Goal: Task Accomplishment & Management: Use online tool/utility

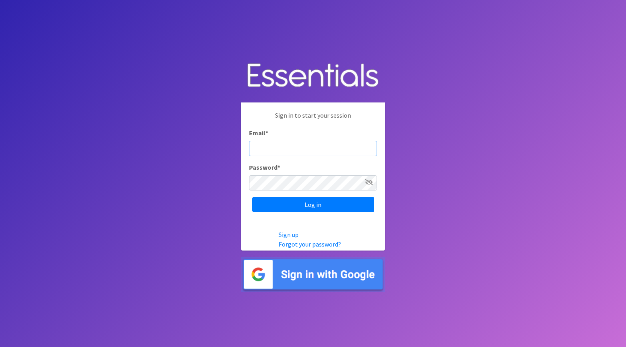
type input "[EMAIL_ADDRESS][DOMAIN_NAME]"
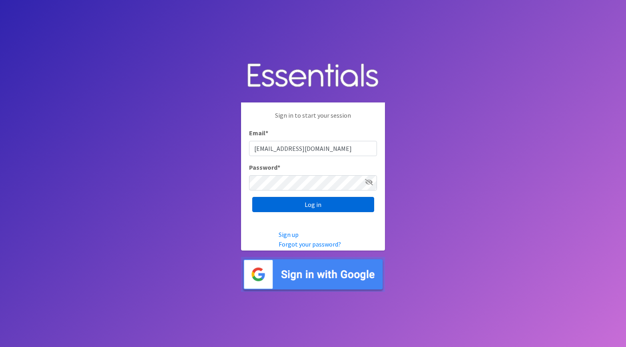
click at [317, 206] on input "Log in" at bounding box center [313, 204] width 122 height 15
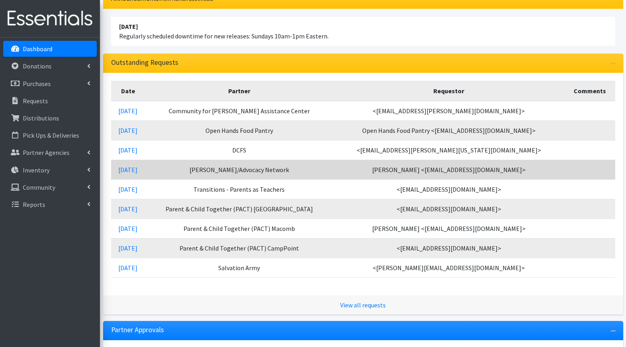
scroll to position [89, 0]
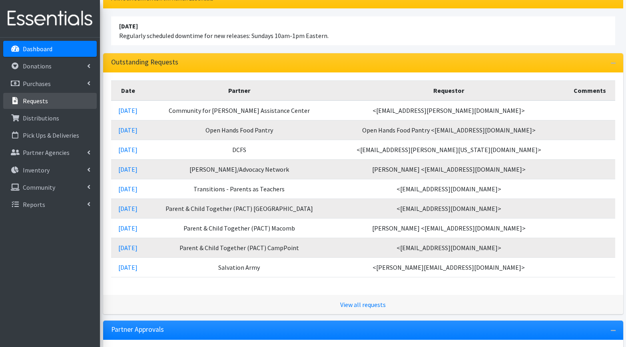
click at [37, 103] on p "Requests" at bounding box center [35, 101] width 25 height 8
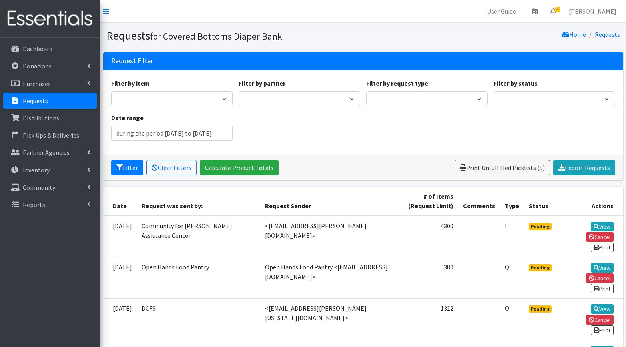
type input "[DATE] - [DATE]"
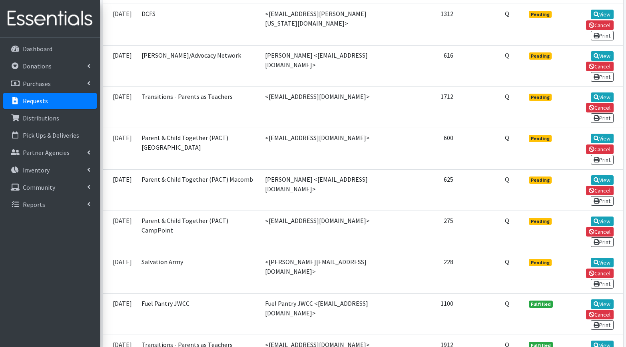
scroll to position [296, 0]
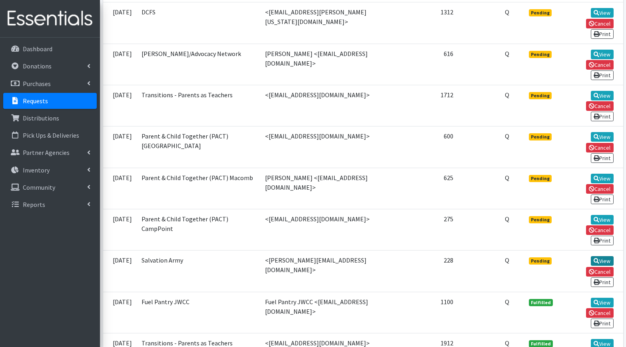
click at [591, 256] on link "View" at bounding box center [602, 261] width 23 height 10
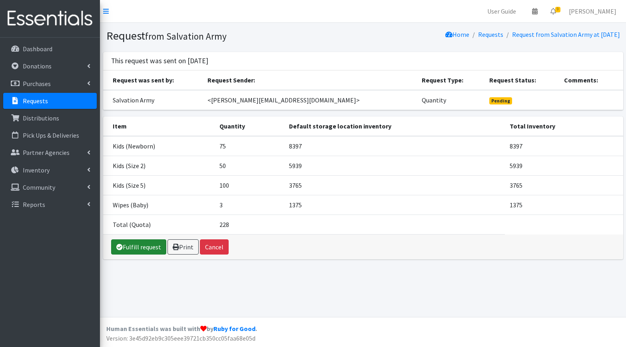
click at [137, 248] on link "Fulfill request" at bounding box center [138, 246] width 55 height 15
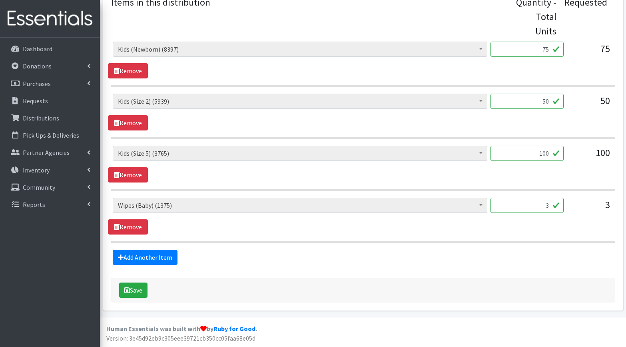
scroll to position [345, 0]
click at [136, 293] on button "Save" at bounding box center [133, 290] width 28 height 15
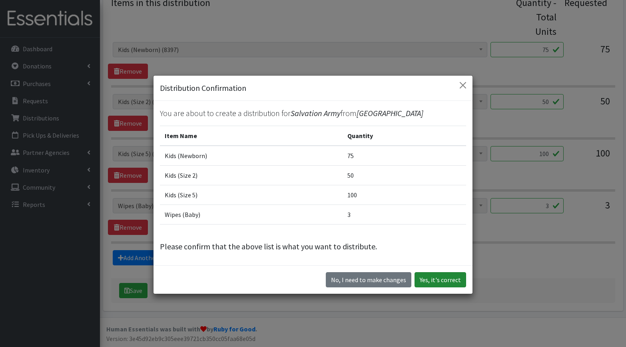
click at [441, 279] on button "Yes, it's correct" at bounding box center [441, 279] width 52 height 15
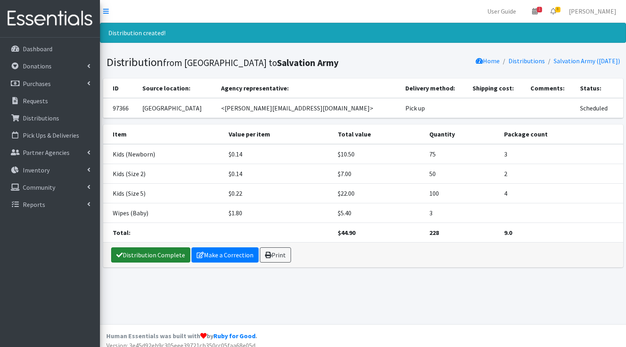
click at [156, 257] on link "Distribution Complete" at bounding box center [150, 254] width 79 height 15
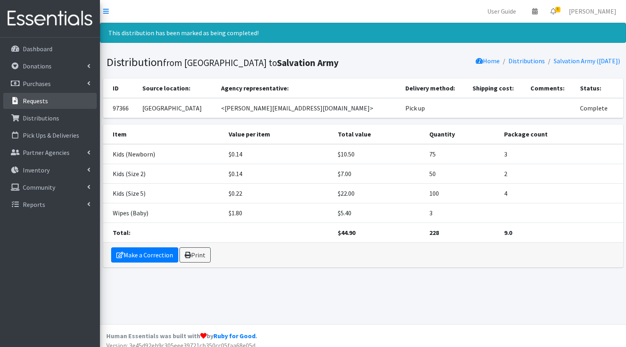
click at [50, 102] on link "Requests" at bounding box center [50, 101] width 94 height 16
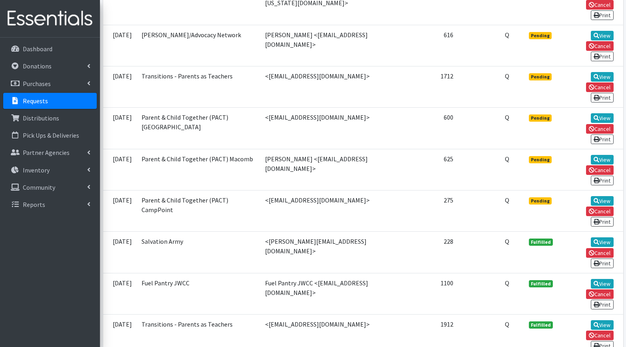
scroll to position [314, 0]
click at [591, 196] on link "View" at bounding box center [602, 201] width 23 height 10
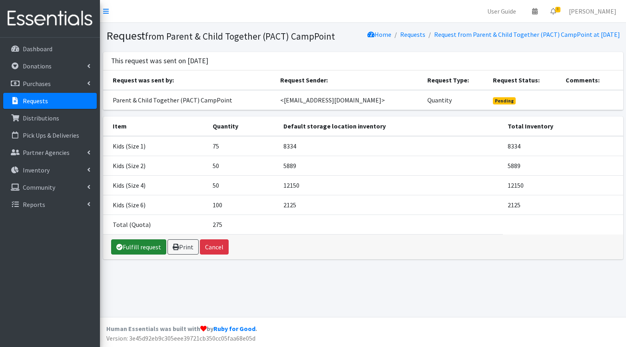
click at [144, 251] on link "Fulfill request" at bounding box center [138, 246] width 55 height 15
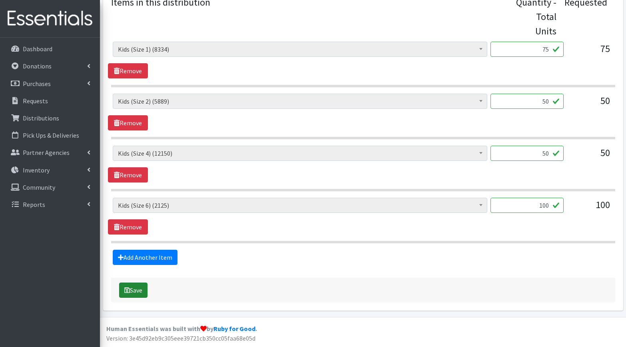
scroll to position [345, 0]
click at [136, 293] on button "Save" at bounding box center [133, 290] width 28 height 15
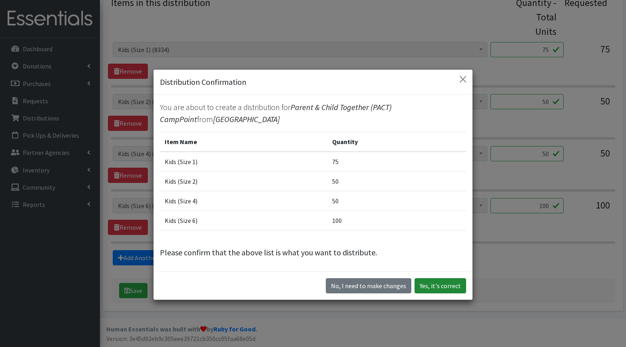
click at [440, 282] on button "Yes, it's correct" at bounding box center [441, 285] width 52 height 15
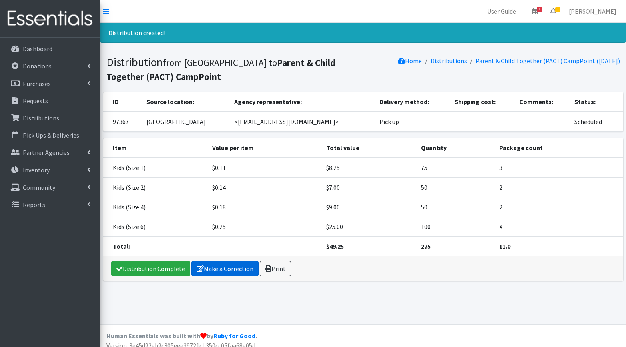
click at [164, 268] on link "Distribution Complete" at bounding box center [150, 268] width 79 height 15
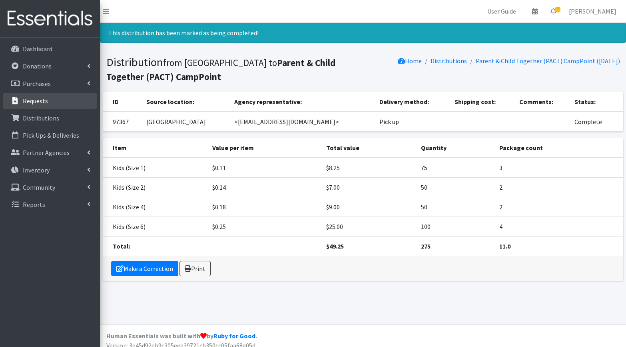
click at [46, 102] on p "Requests" at bounding box center [35, 101] width 25 height 8
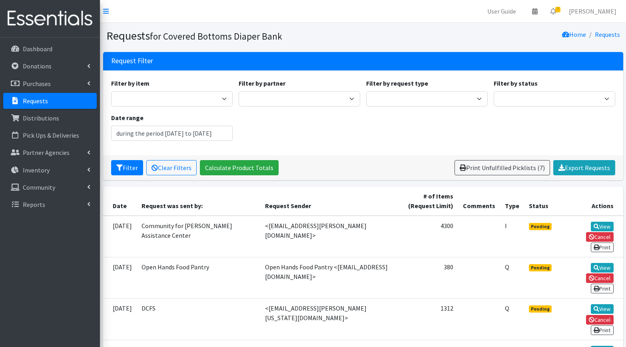
type input "[DATE] - [DATE]"
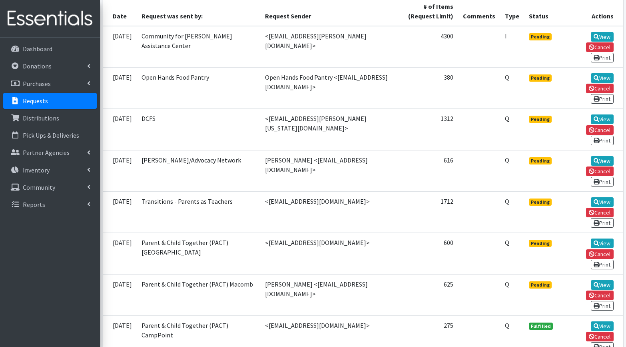
scroll to position [193, 0]
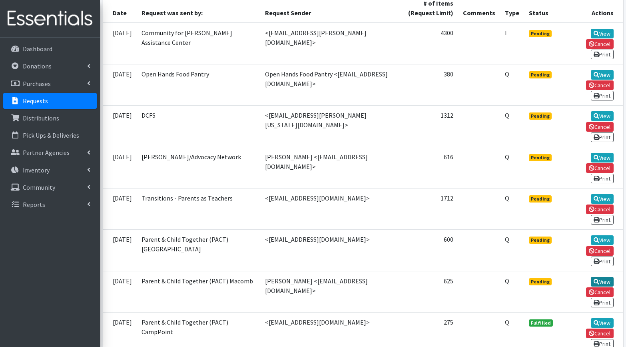
click at [591, 277] on link "View" at bounding box center [602, 282] width 23 height 10
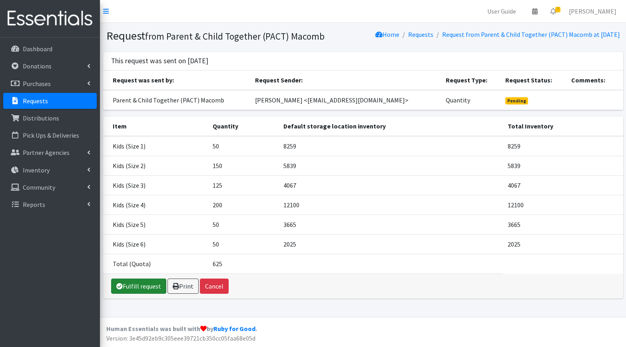
click at [143, 291] on link "Fulfill request" at bounding box center [138, 285] width 55 height 15
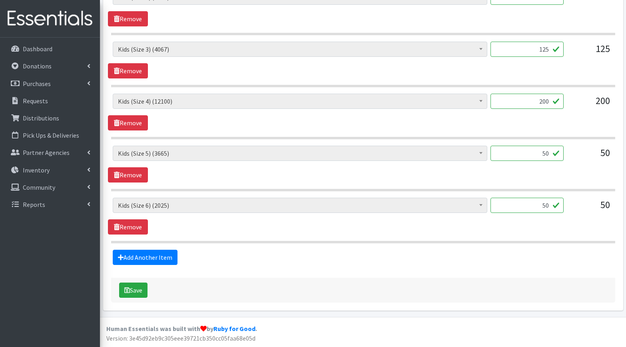
scroll to position [449, 0]
click at [133, 292] on button "Save" at bounding box center [133, 290] width 28 height 15
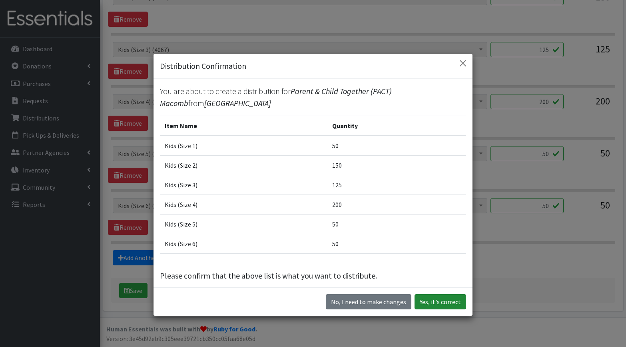
click at [440, 298] on button "Yes, it's correct" at bounding box center [441, 301] width 52 height 15
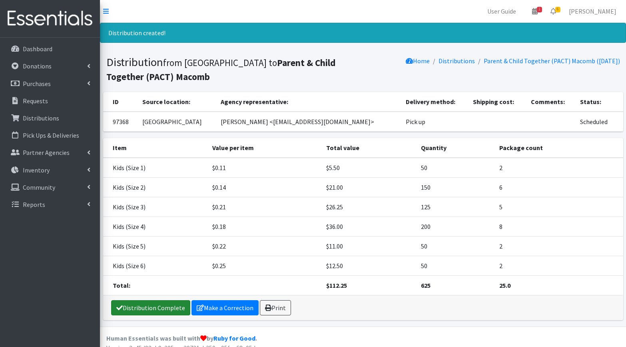
click at [148, 309] on link "Distribution Complete" at bounding box center [150, 307] width 79 height 15
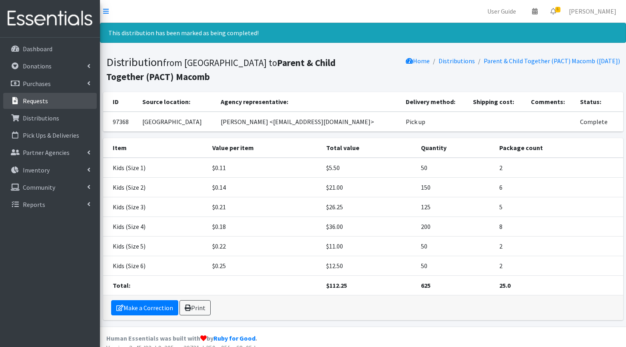
click at [33, 102] on p "Requests" at bounding box center [35, 101] width 25 height 8
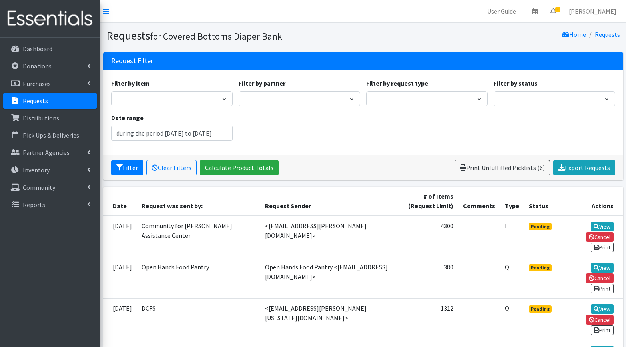
type input "July 30, 2025 - October 30, 2025"
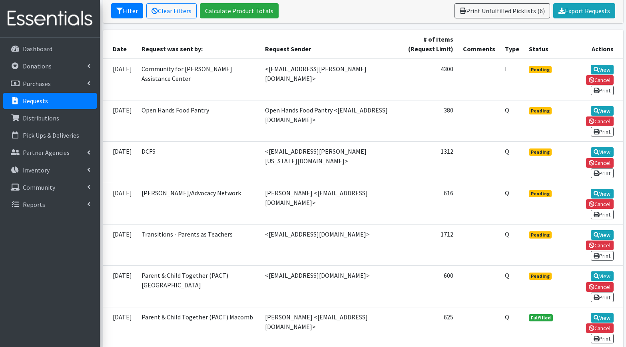
scroll to position [175, 0]
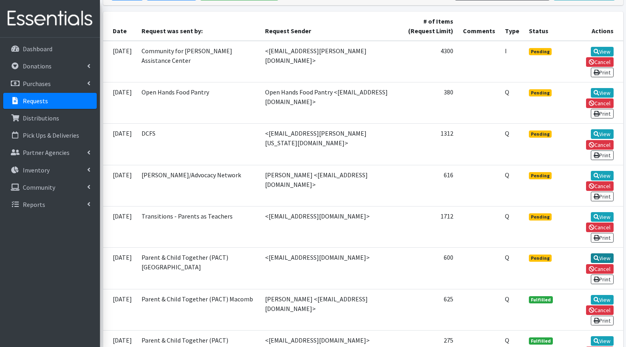
click at [591, 253] on link "View" at bounding box center [602, 258] width 23 height 10
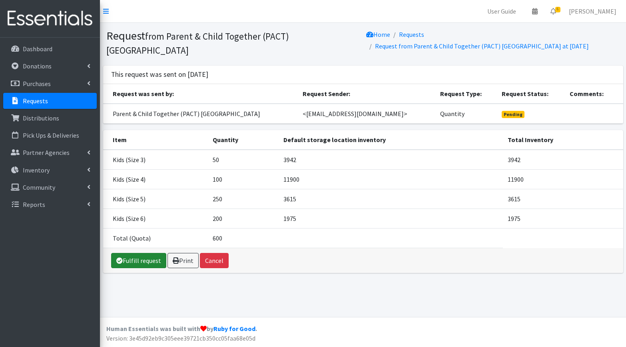
click at [144, 255] on link "Fulfill request" at bounding box center [138, 260] width 55 height 15
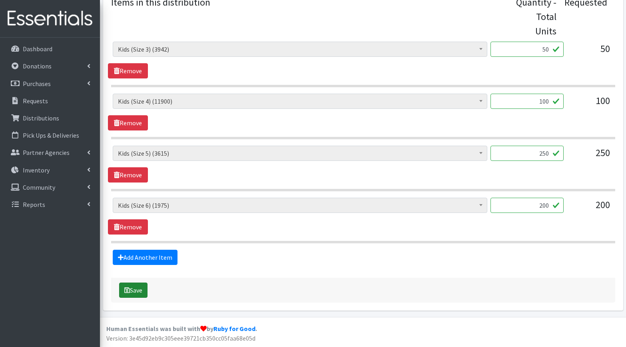
scroll to position [345, 0]
click at [138, 289] on button "Save" at bounding box center [133, 290] width 28 height 15
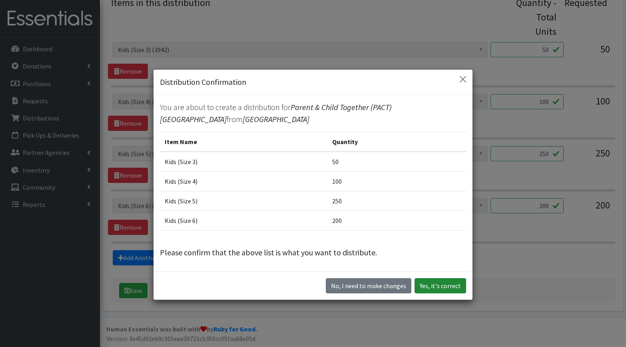
click at [445, 285] on button "Yes, it's correct" at bounding box center [441, 285] width 52 height 15
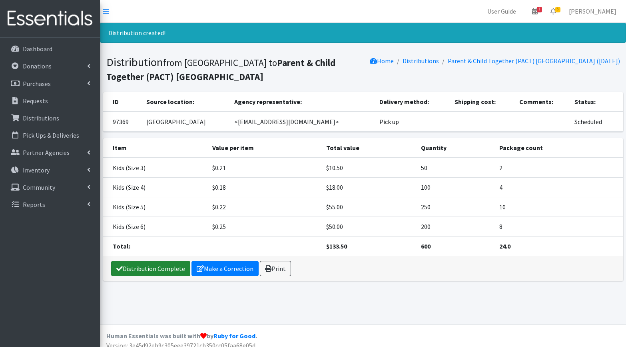
click at [168, 268] on link "Distribution Complete" at bounding box center [150, 268] width 79 height 15
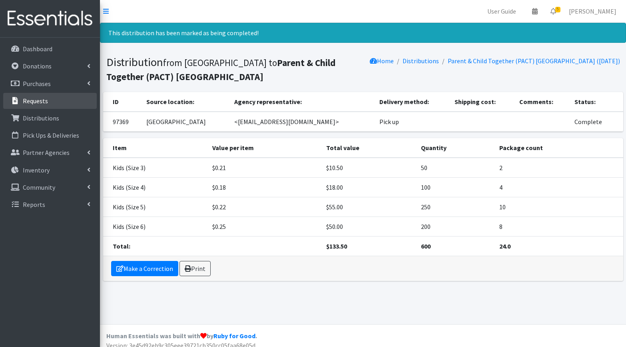
click at [33, 100] on p "Requests" at bounding box center [35, 101] width 25 height 8
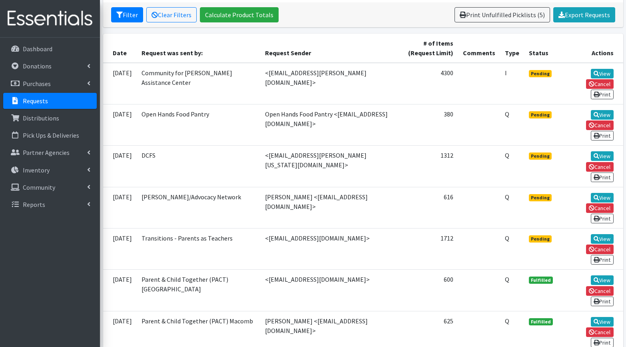
scroll to position [154, 0]
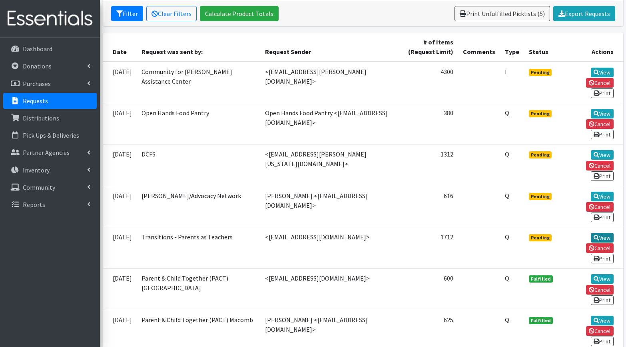
click at [591, 233] on link "View" at bounding box center [602, 238] width 23 height 10
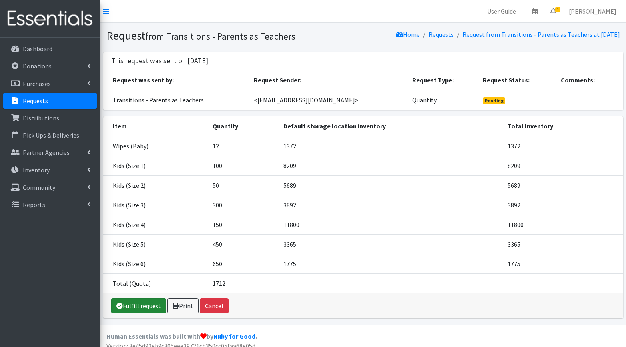
click at [140, 305] on link "Fulfill request" at bounding box center [138, 305] width 55 height 15
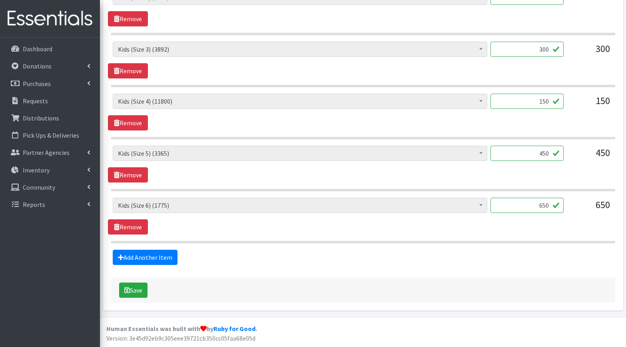
scroll to position [501, 0]
click at [127, 289] on icon "submit" at bounding box center [127, 290] width 6 height 6
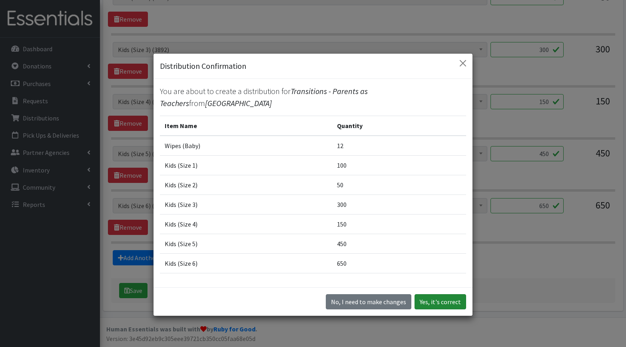
click at [443, 301] on button "Yes, it's correct" at bounding box center [441, 301] width 52 height 15
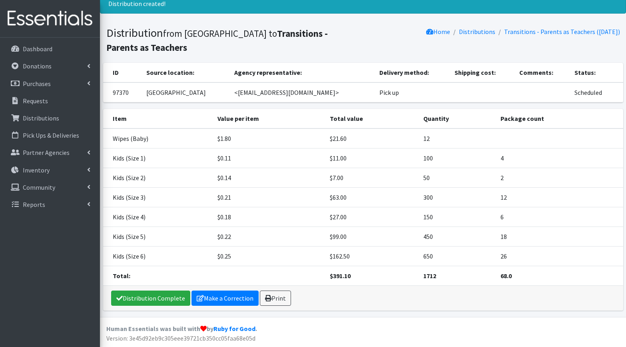
scroll to position [29, 0]
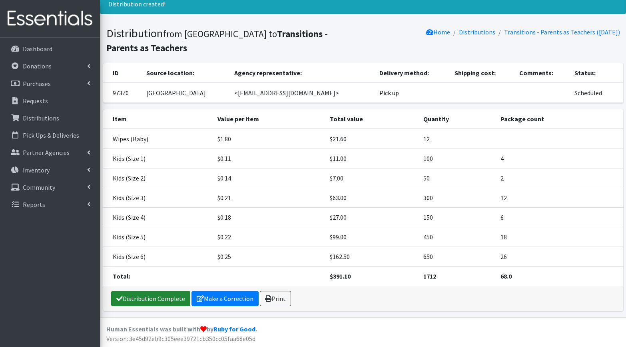
click at [140, 300] on link "Distribution Complete" at bounding box center [150, 298] width 79 height 15
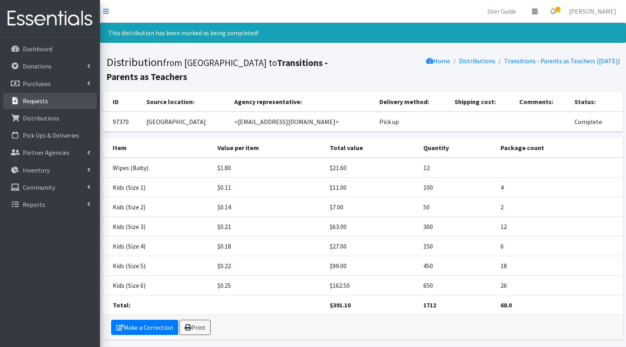
click at [31, 101] on p "Requests" at bounding box center [35, 101] width 25 height 8
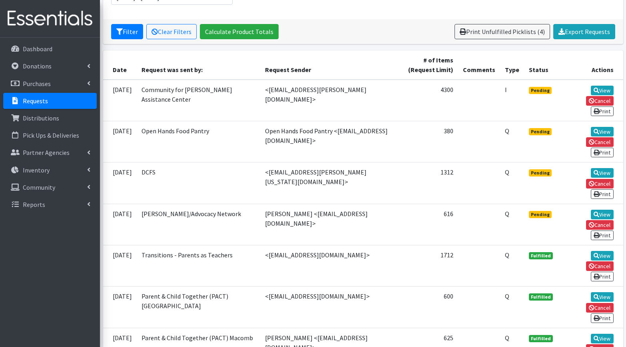
scroll to position [140, 0]
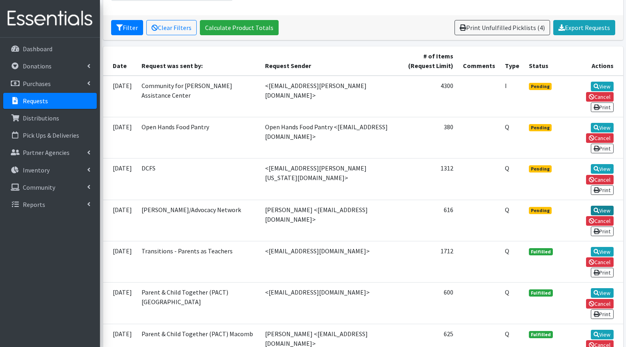
click at [591, 206] on link "View" at bounding box center [602, 211] width 23 height 10
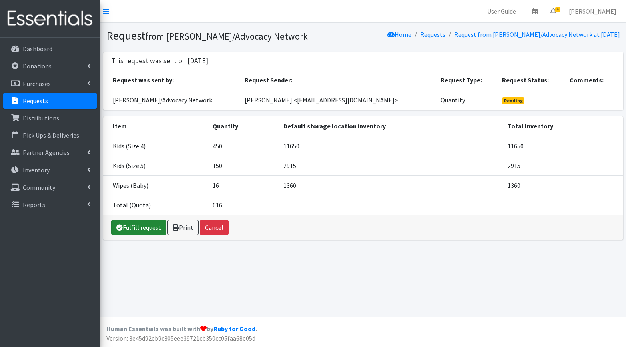
click at [146, 232] on link "Fulfill request" at bounding box center [138, 226] width 55 height 15
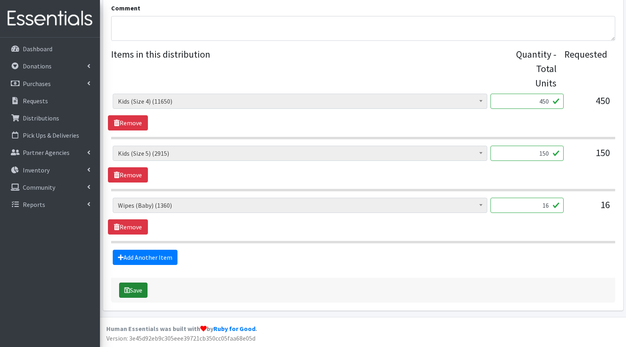
scroll to position [293, 0]
click at [137, 288] on button "Save" at bounding box center [133, 290] width 28 height 15
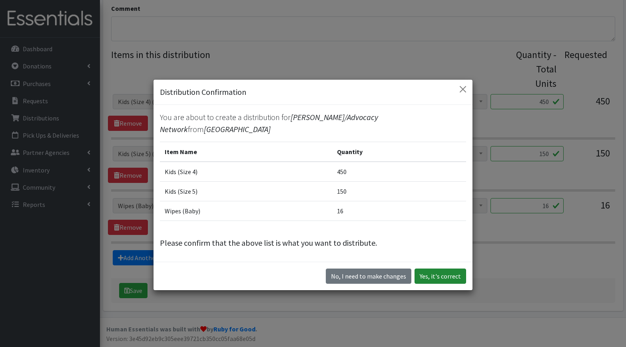
click at [444, 276] on button "Yes, it's correct" at bounding box center [441, 275] width 52 height 15
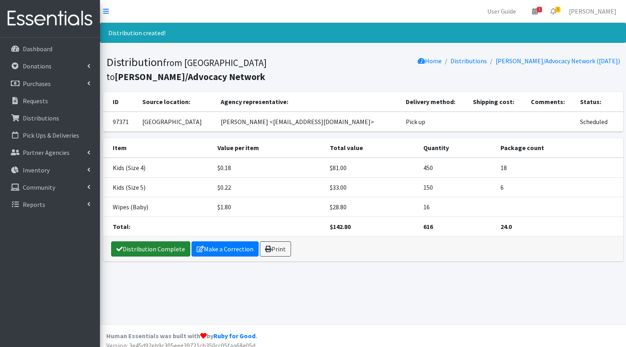
click at [143, 243] on link "Distribution Complete" at bounding box center [150, 248] width 79 height 15
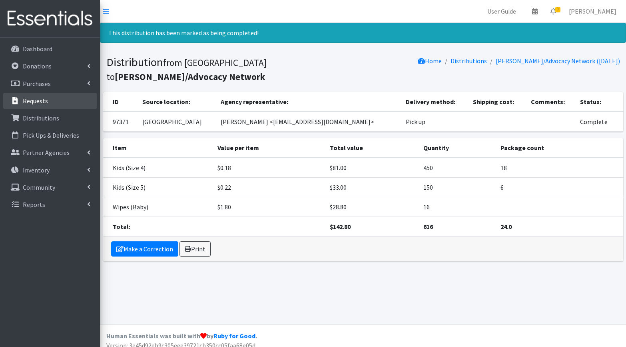
click at [34, 102] on p "Requests" at bounding box center [35, 101] width 25 height 8
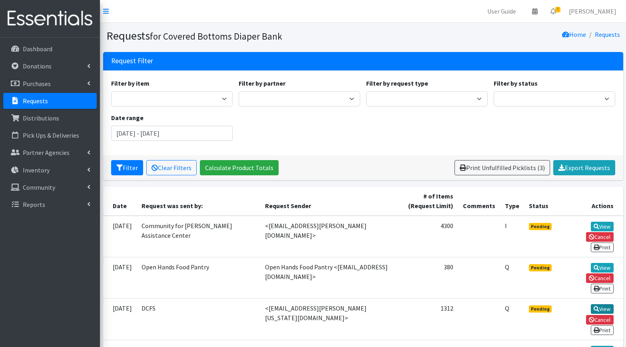
click at [591, 304] on link "View" at bounding box center [602, 309] width 23 height 10
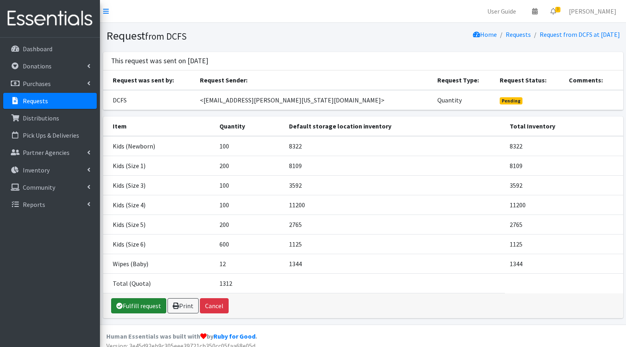
click at [131, 306] on link "Fulfill request" at bounding box center [138, 305] width 55 height 15
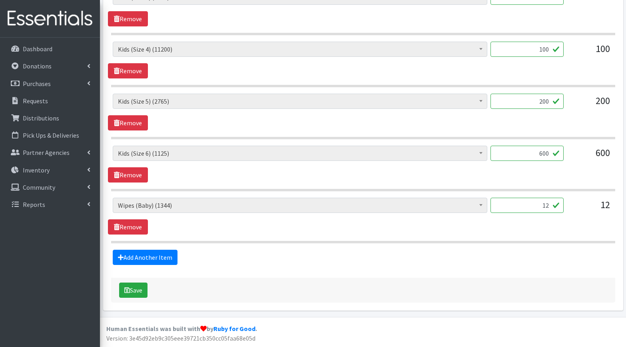
scroll to position [501, 0]
click at [136, 293] on button "Save" at bounding box center [133, 290] width 28 height 15
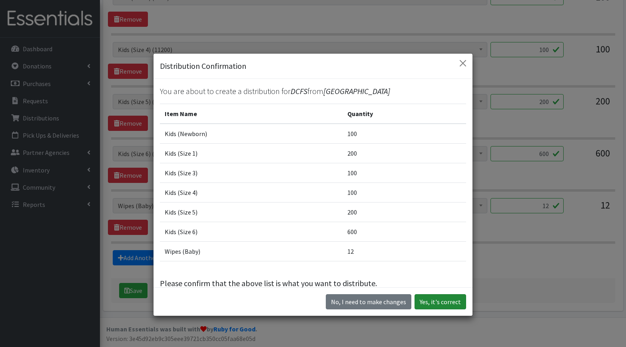
click at [445, 299] on button "Yes, it's correct" at bounding box center [441, 301] width 52 height 15
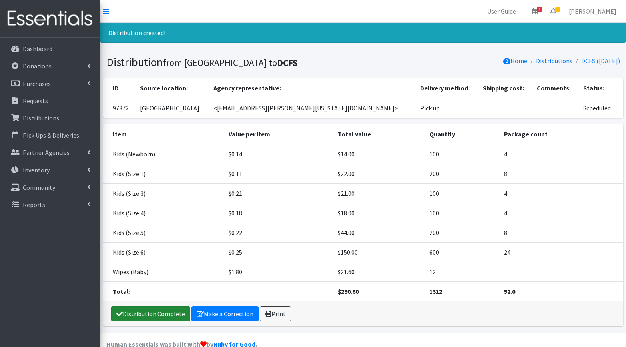
click at [150, 311] on link "Distribution Complete" at bounding box center [150, 313] width 79 height 15
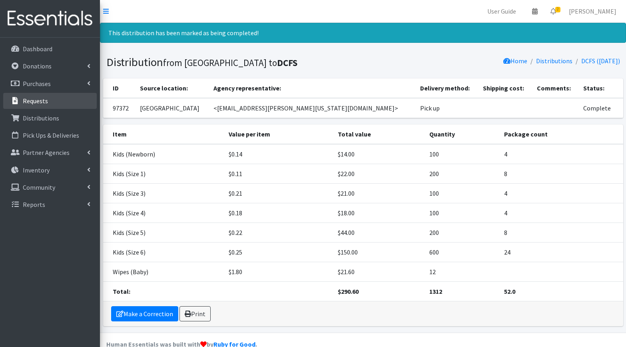
click at [26, 101] on p "Requests" at bounding box center [35, 101] width 25 height 8
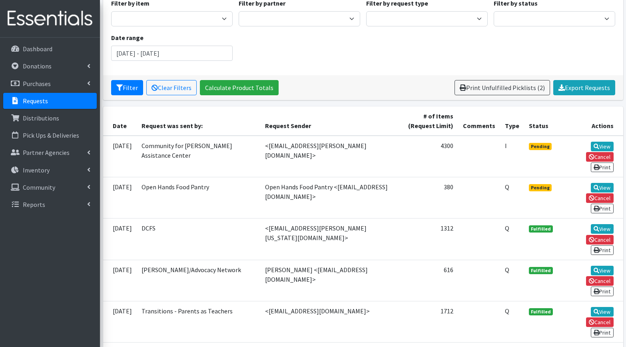
scroll to position [80, 0]
click at [591, 266] on link "View" at bounding box center [602, 271] width 23 height 10
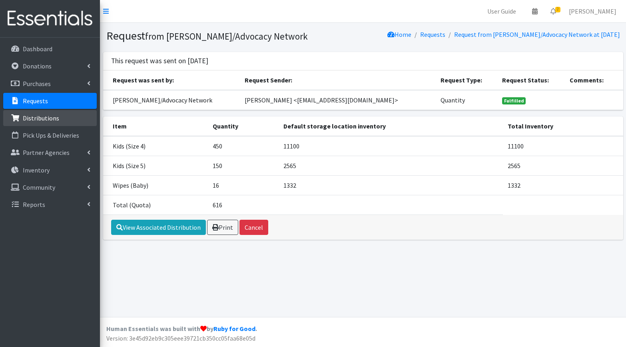
click at [39, 121] on p "Distributions" at bounding box center [41, 118] width 36 height 8
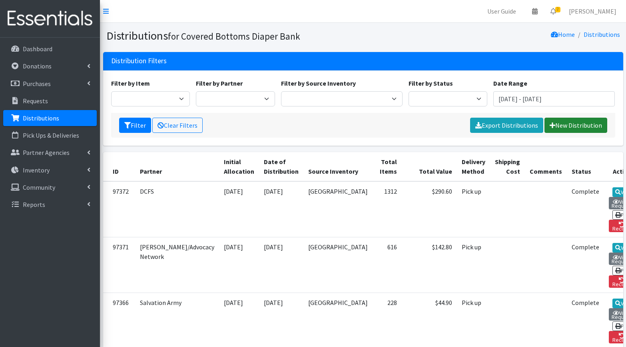
click at [585, 125] on link "New Distribution" at bounding box center [576, 125] width 63 height 15
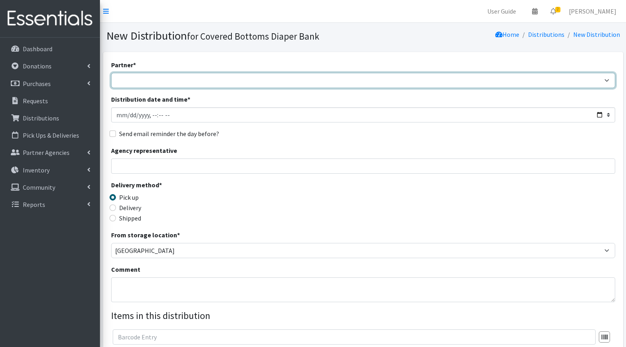
select select "8184"
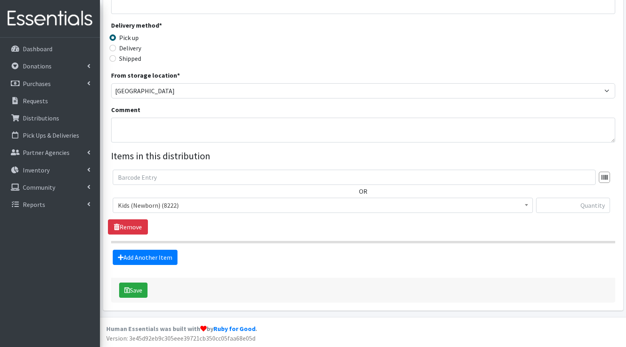
scroll to position [159, 0]
click at [281, 210] on span "Kids (Newborn) (8222)" at bounding box center [323, 205] width 410 height 11
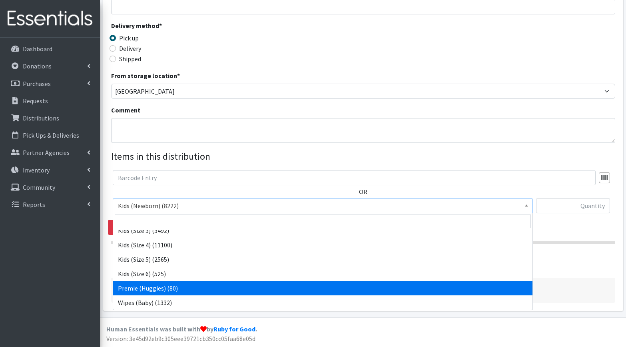
scroll to position [50, 0]
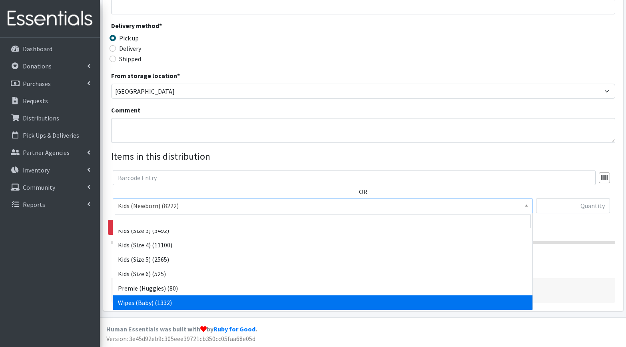
select select "3485"
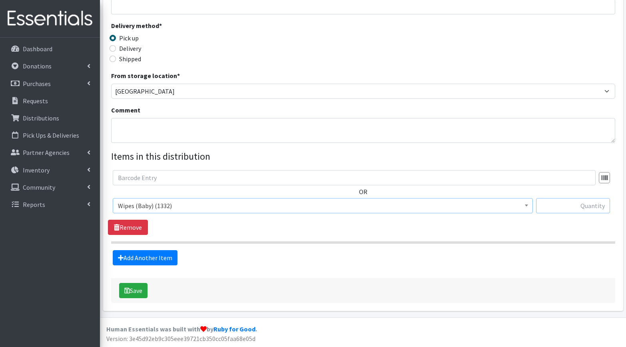
click at [589, 207] on input "text" at bounding box center [573, 205] width 74 height 15
type input "8"
click at [423, 236] on section "OR Kids (Newborn) (8222) Kids (Size 1) (7909) Kids (Size 2) (5639) Kids (Size 3…" at bounding box center [363, 207] width 504 height 74
click at [135, 293] on button "Save" at bounding box center [133, 290] width 28 height 15
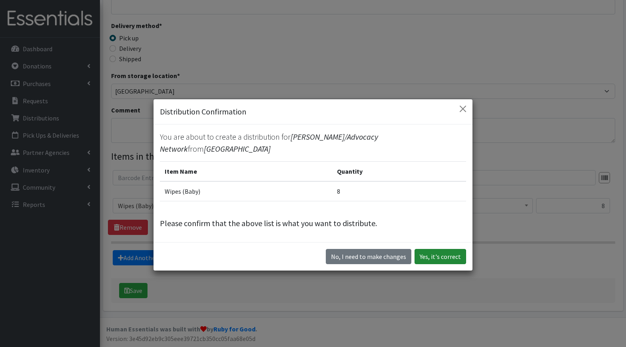
click at [427, 257] on button "Yes, it's correct" at bounding box center [441, 256] width 52 height 15
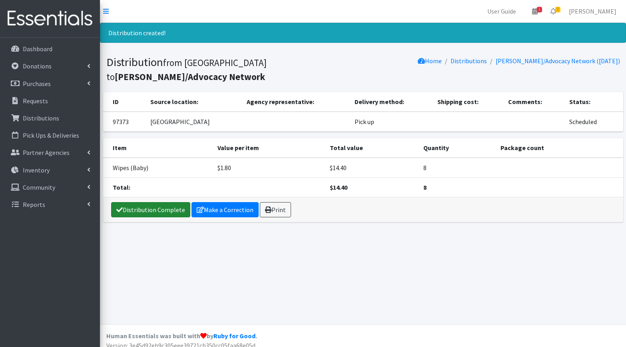
click at [140, 210] on link "Distribution Complete" at bounding box center [150, 209] width 79 height 15
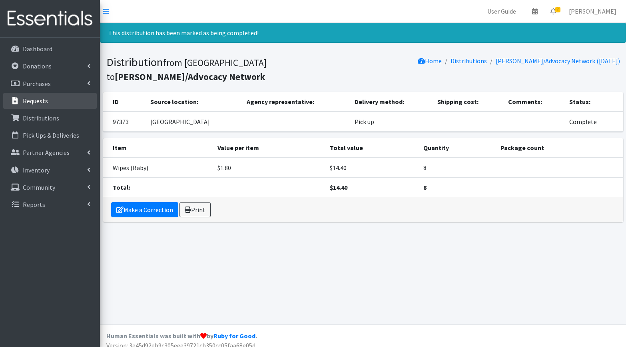
click at [36, 102] on p "Requests" at bounding box center [35, 101] width 25 height 8
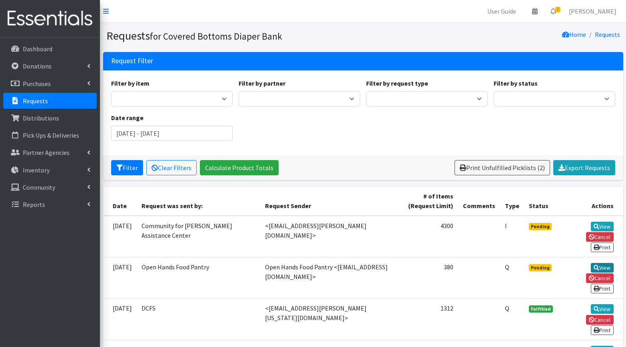
click at [591, 263] on link "View" at bounding box center [602, 268] width 23 height 10
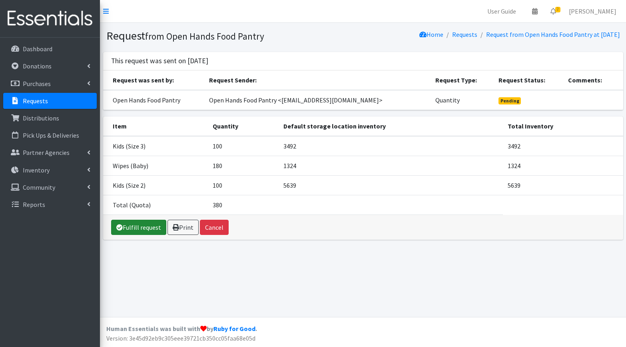
click at [130, 227] on link "Fulfill request" at bounding box center [138, 226] width 55 height 15
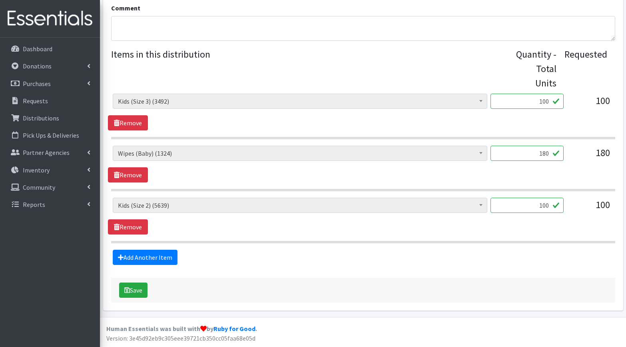
scroll to position [293, 0]
click at [545, 152] on input "180" at bounding box center [527, 153] width 73 height 15
type input "1"
type input "48"
click at [263, 264] on div "Add Another Item" at bounding box center [363, 257] width 510 height 15
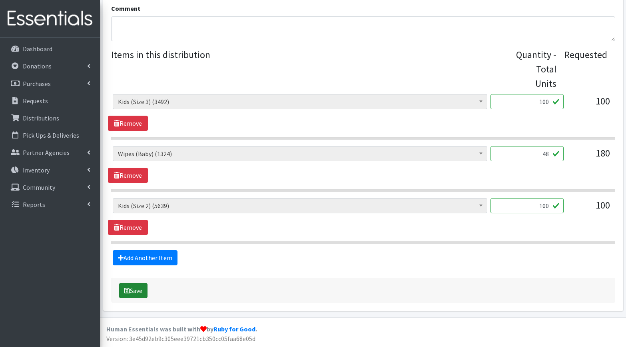
click at [136, 292] on button "Save" at bounding box center [133, 290] width 28 height 15
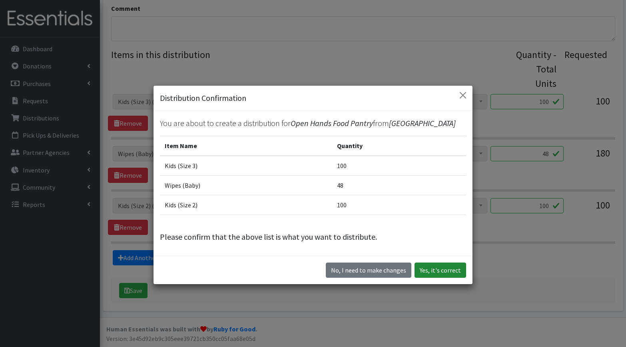
click at [432, 270] on button "Yes, it's correct" at bounding box center [441, 269] width 52 height 15
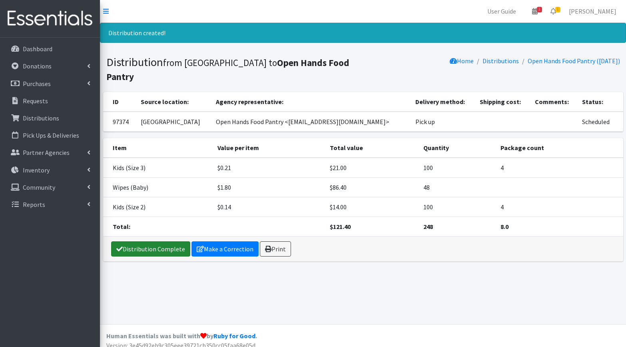
click at [134, 247] on link "Distribution Complete" at bounding box center [150, 248] width 79 height 15
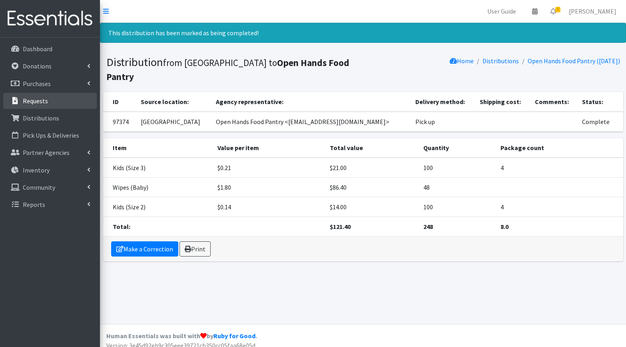
click at [44, 101] on p "Requests" at bounding box center [35, 101] width 25 height 8
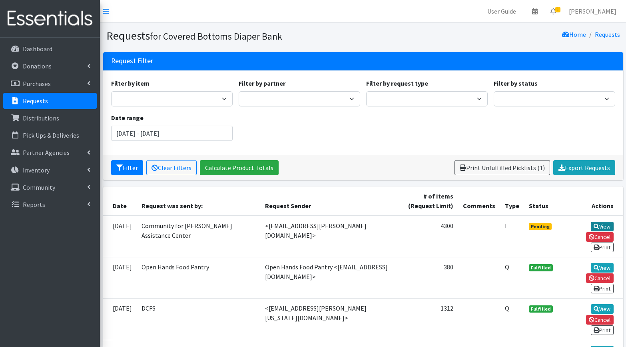
click at [591, 226] on link "View" at bounding box center [602, 226] width 23 height 10
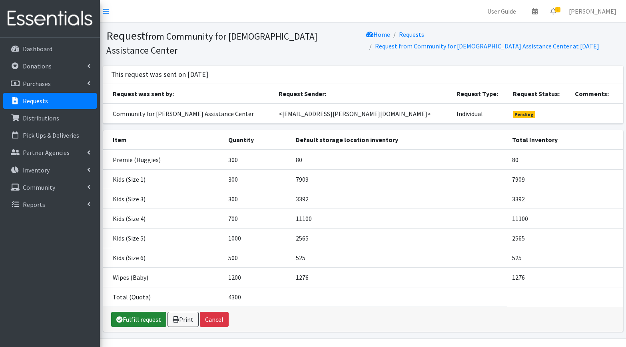
click at [145, 315] on link "Fulfill request" at bounding box center [138, 318] width 55 height 15
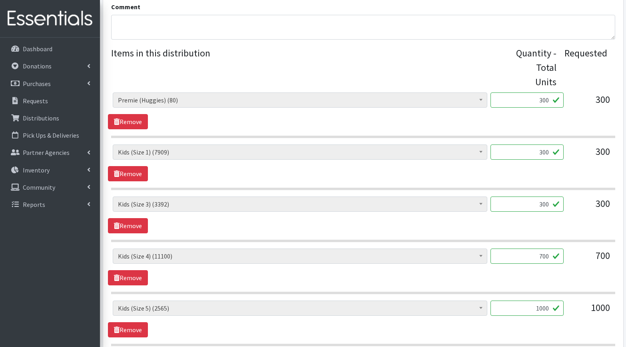
scroll to position [297, 0]
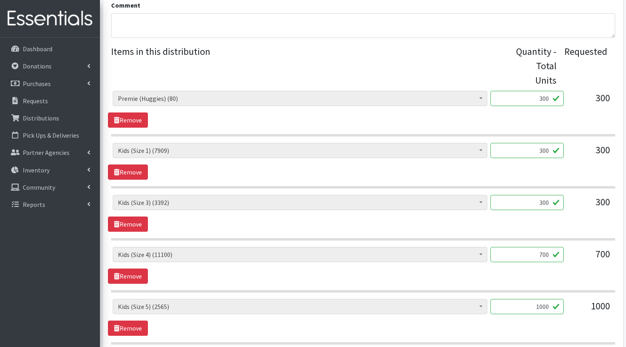
click at [544, 99] on input "300" at bounding box center [527, 98] width 73 height 15
type input "3"
type input "80"
click at [546, 256] on input "700" at bounding box center [527, 254] width 73 height 15
type input "7"
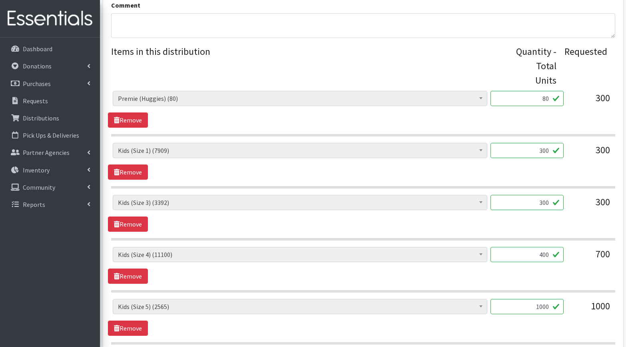
type input "400"
click at [547, 307] on input "1000" at bounding box center [527, 306] width 73 height 15
type input "1"
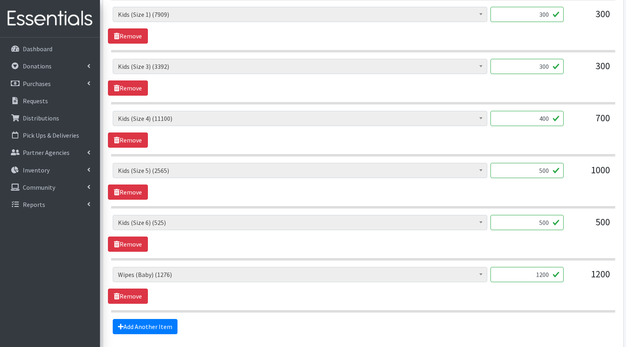
scroll to position [436, 0]
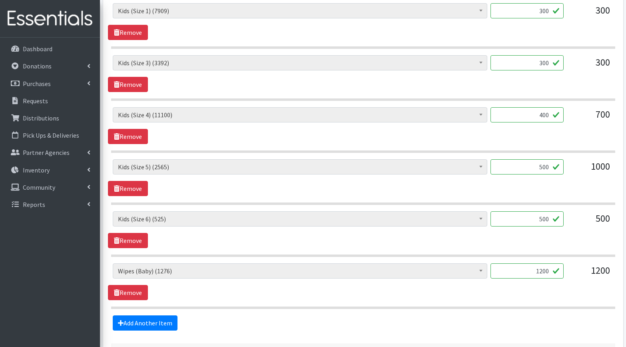
type input "500"
click at [543, 270] on input "1200" at bounding box center [527, 270] width 73 height 15
type input "1"
type input "24"
click at [235, 318] on div "Add Another Item" at bounding box center [363, 322] width 510 height 15
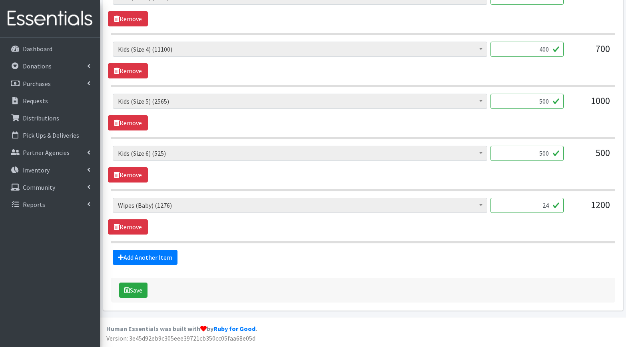
scroll to position [501, 0]
click at [134, 291] on button "Save" at bounding box center [133, 290] width 28 height 15
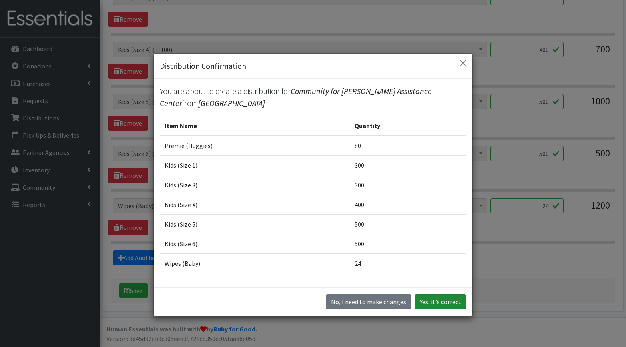
click at [437, 306] on button "Yes, it's correct" at bounding box center [441, 301] width 52 height 15
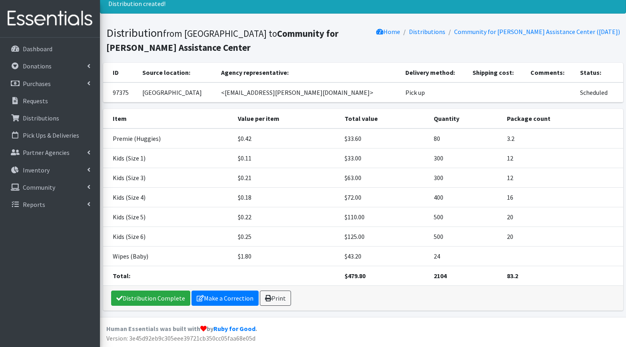
scroll to position [55, 0]
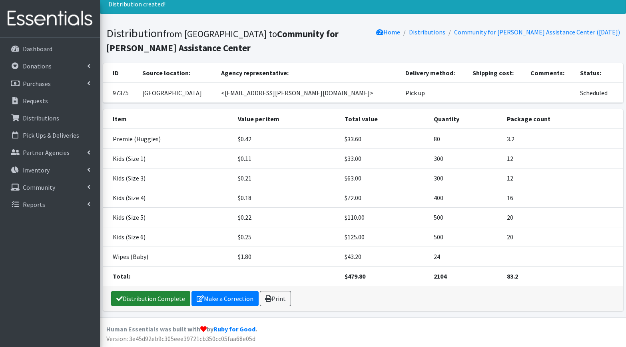
click at [153, 301] on link "Distribution Complete" at bounding box center [150, 298] width 79 height 15
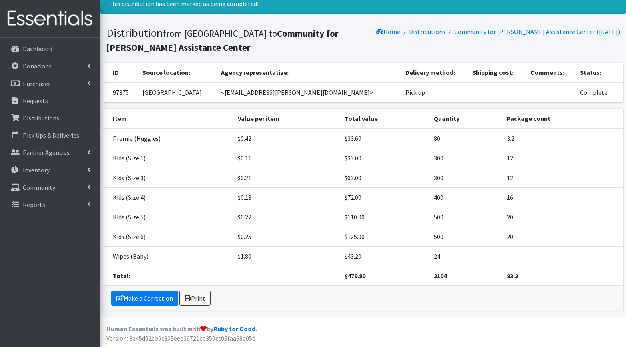
scroll to position [0, 0]
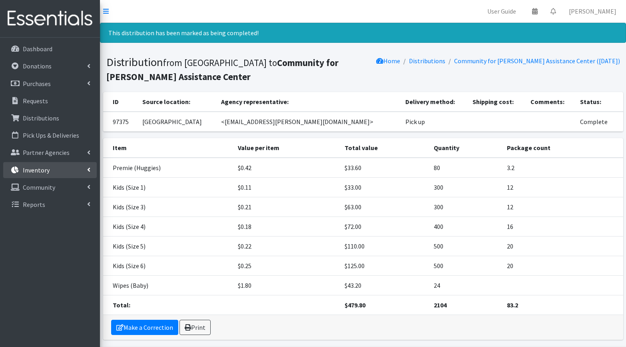
click at [39, 168] on p "Inventory" at bounding box center [36, 170] width 27 height 8
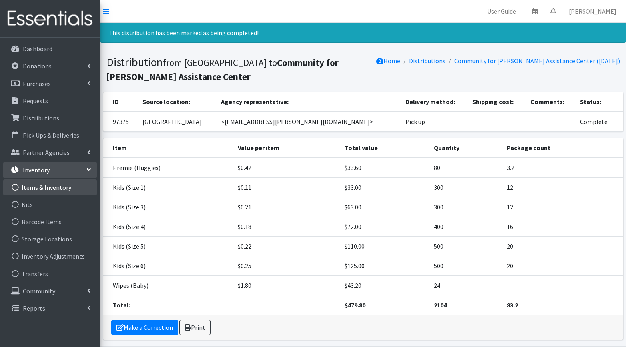
click at [40, 190] on link "Items & Inventory" at bounding box center [50, 187] width 94 height 16
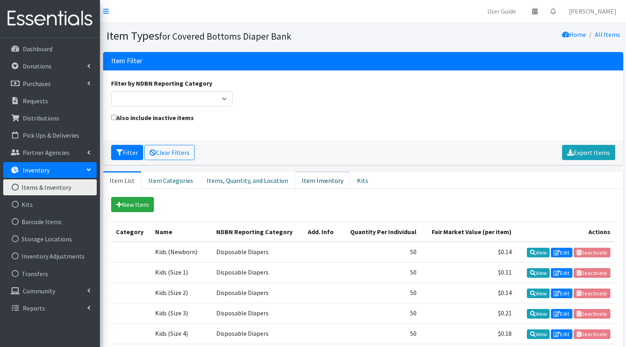
click at [315, 178] on link "Item Inventory" at bounding box center [322, 180] width 55 height 18
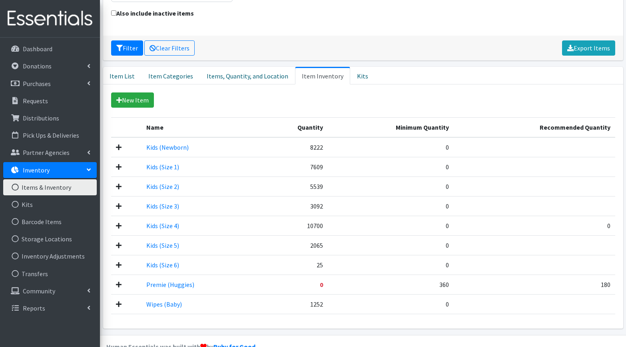
scroll to position [112, 0]
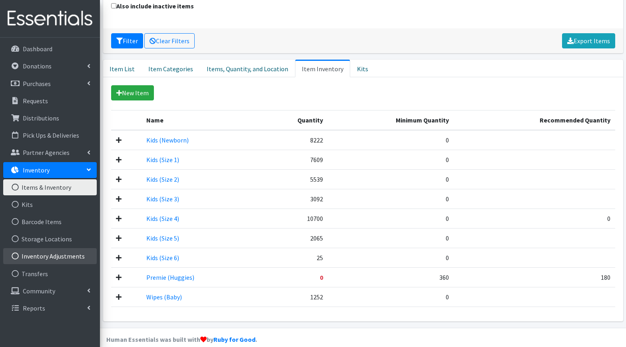
click at [30, 257] on link "Inventory Adjustments" at bounding box center [50, 256] width 94 height 16
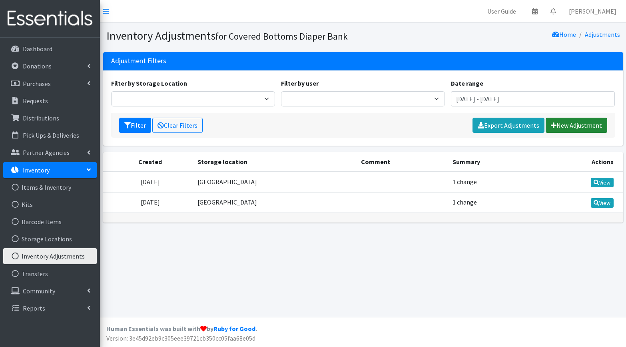
click at [572, 124] on link "New Adjustment" at bounding box center [577, 125] width 62 height 15
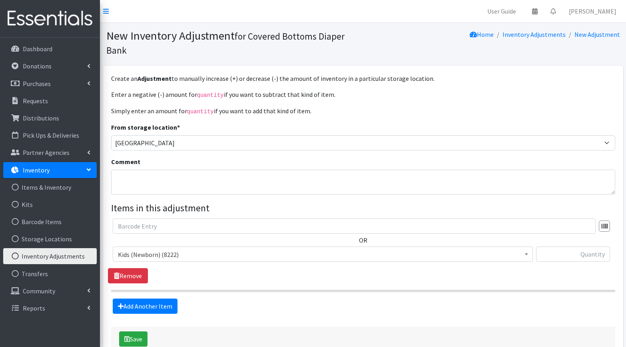
click at [180, 252] on span "Kids (Newborn) (8222)" at bounding box center [323, 254] width 410 height 11
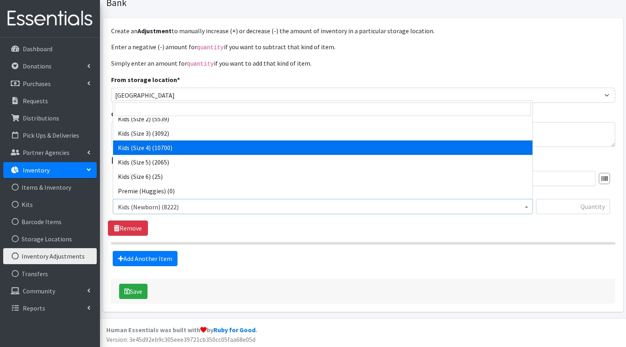
scroll to position [37, 0]
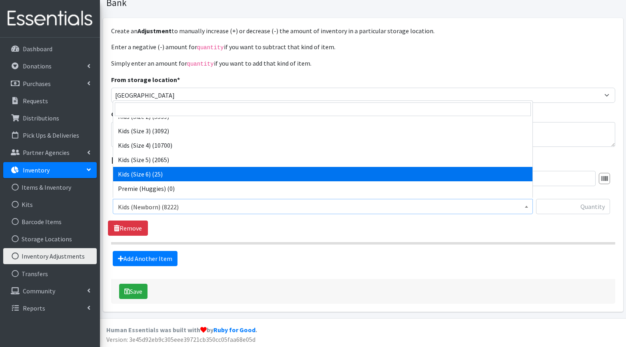
select select "3486"
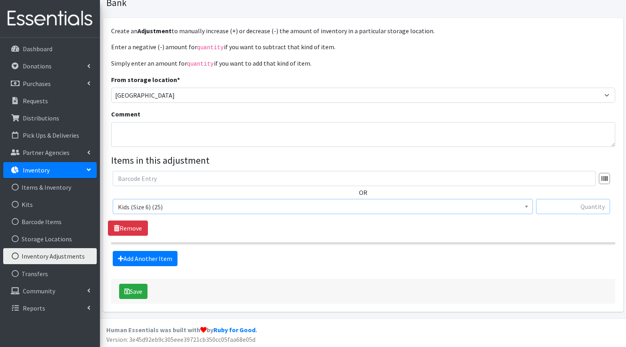
click at [594, 206] on input "text" at bounding box center [573, 206] width 74 height 15
type input "25"
click at [138, 291] on button "Save" at bounding box center [133, 290] width 28 height 15
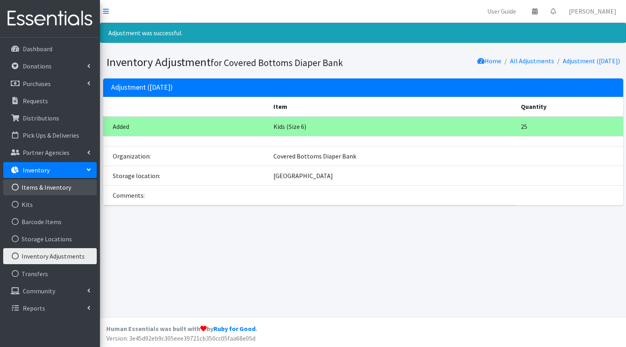
click at [43, 189] on link "Items & Inventory" at bounding box center [50, 187] width 94 height 16
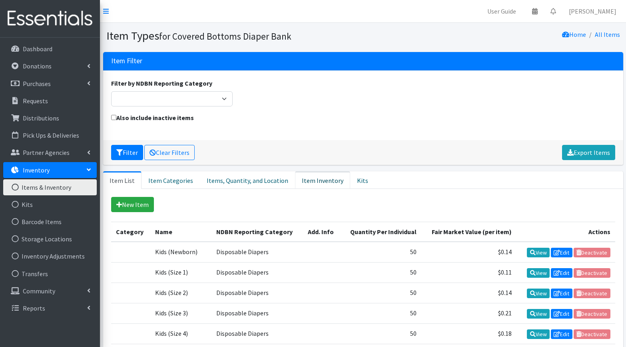
click at [315, 178] on link "Item Inventory" at bounding box center [322, 180] width 55 height 18
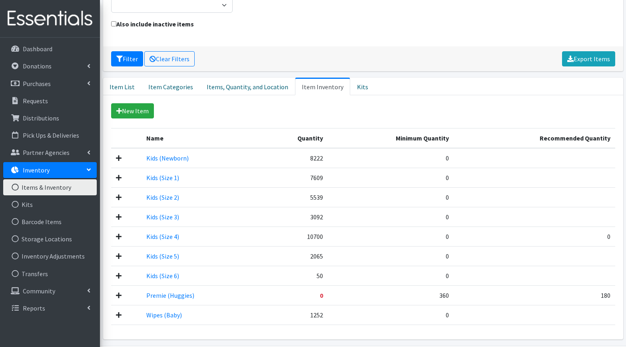
scroll to position [94, 0]
